Goal: Transaction & Acquisition: Purchase product/service

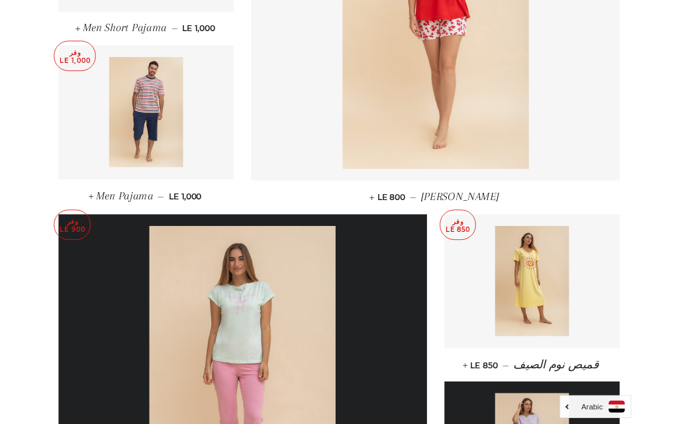
scroll to position [1112, 0]
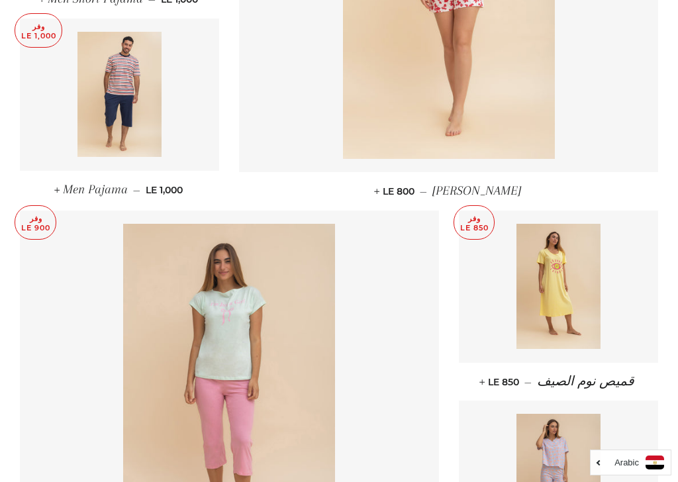
click at [567, 296] on img at bounding box center [558, 287] width 84 height 126
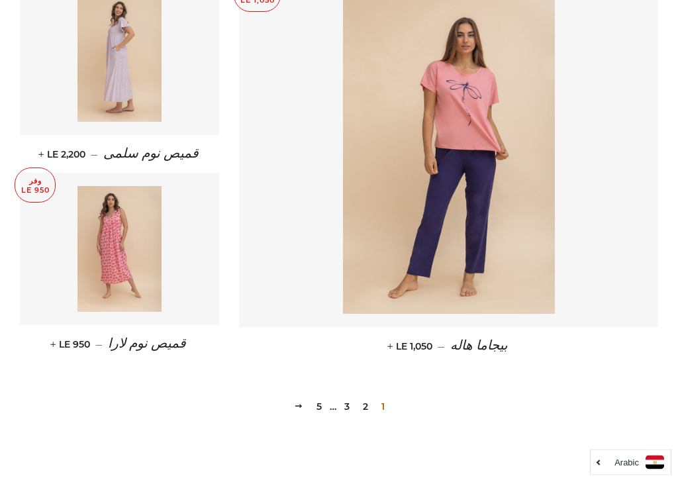
scroll to position [1722, 0]
click at [370, 408] on link "2" at bounding box center [366, 407] width 16 height 20
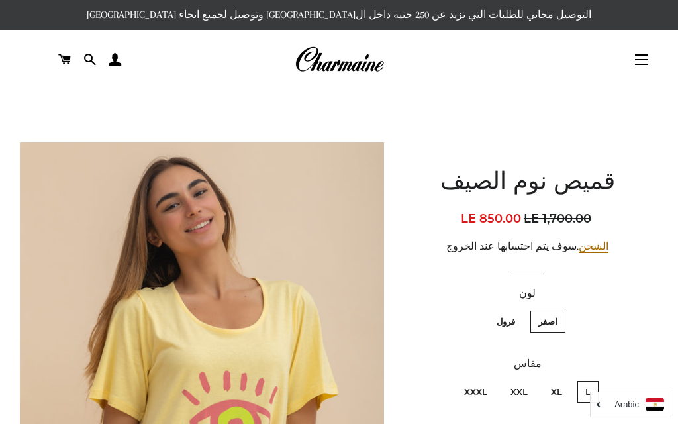
click at [556, 397] on label "XL" at bounding box center [556, 392] width 27 height 22
click at [565, 379] on input "XL" at bounding box center [565, 379] width 1 height 1
radio input "true"
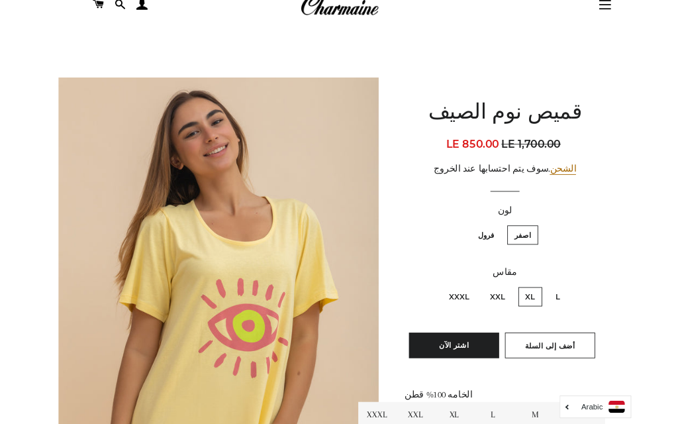
scroll to position [109, 0]
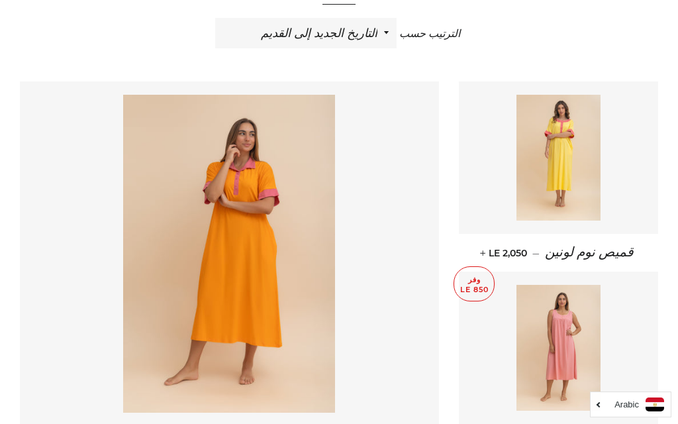
scroll to position [476, 0]
